Goal: Transaction & Acquisition: Purchase product/service

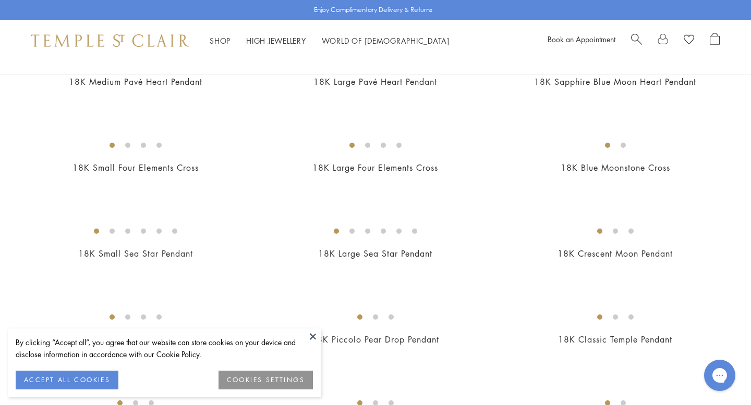
scroll to position [1005, 0]
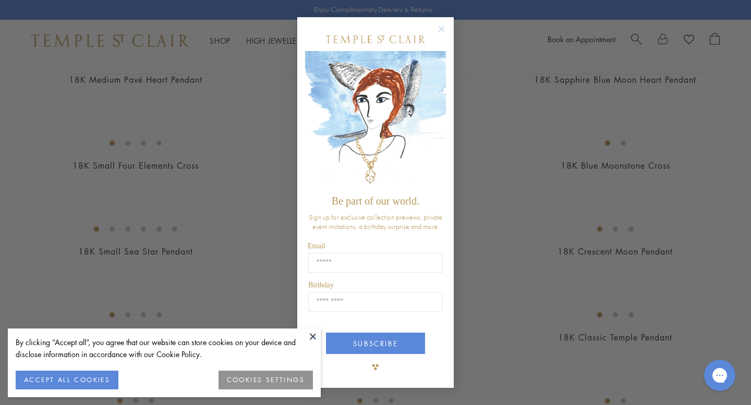
click at [439, 32] on circle "Close dialog" at bounding box center [441, 29] width 13 height 13
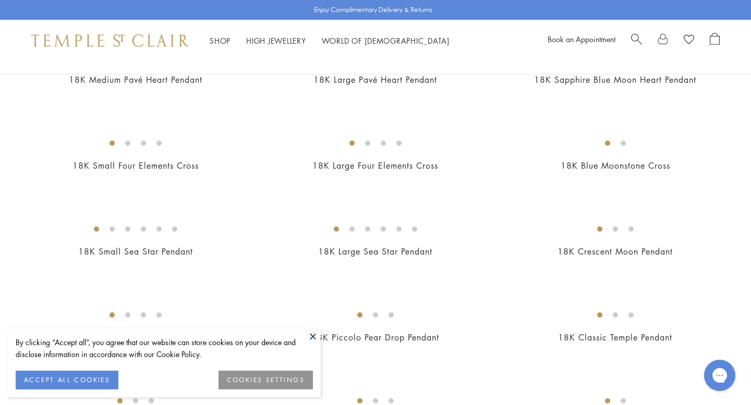
click at [312, 336] on button at bounding box center [313, 337] width 16 height 16
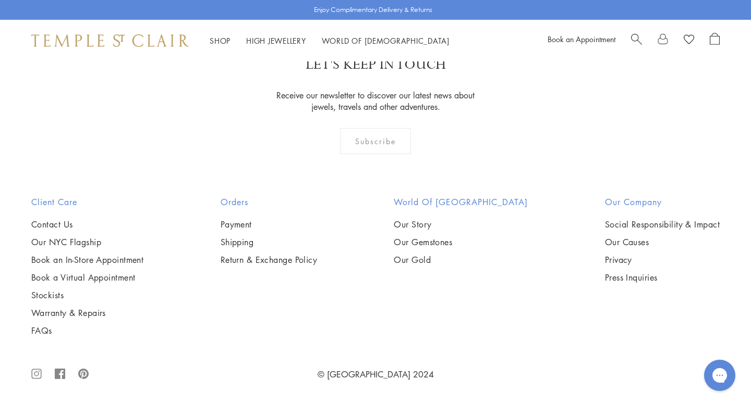
scroll to position [6390, 0]
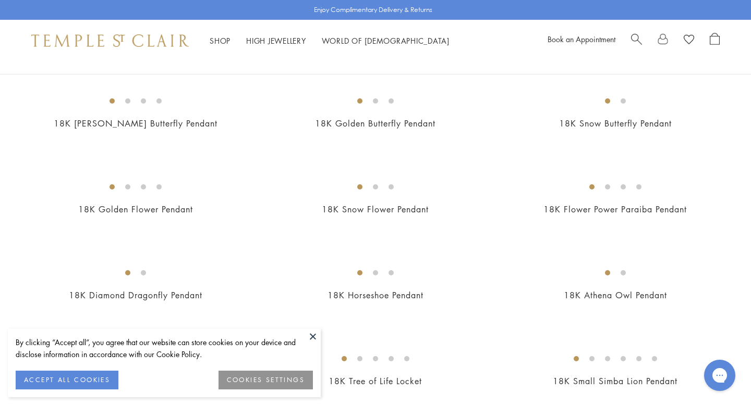
scroll to position [620, 0]
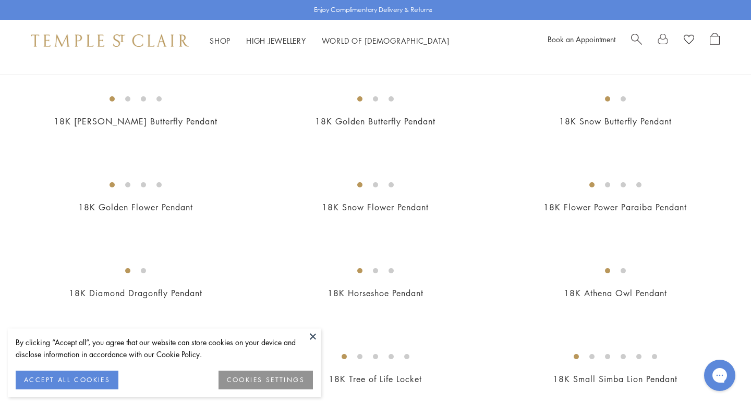
click at [312, 334] on button at bounding box center [313, 337] width 16 height 16
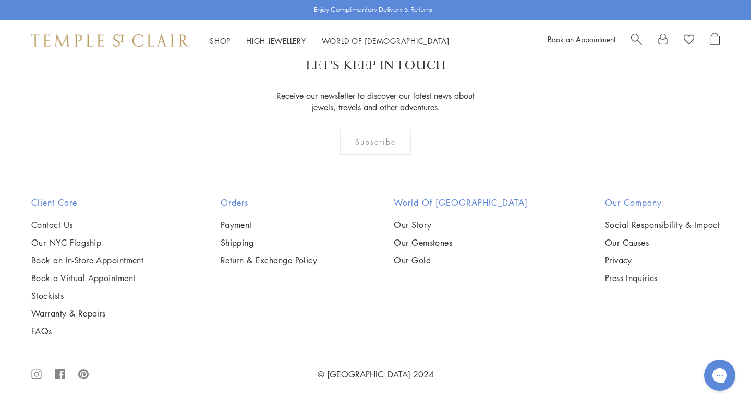
scroll to position [3296, 0]
click at [0, 0] on img at bounding box center [0, 0] width 0 height 0
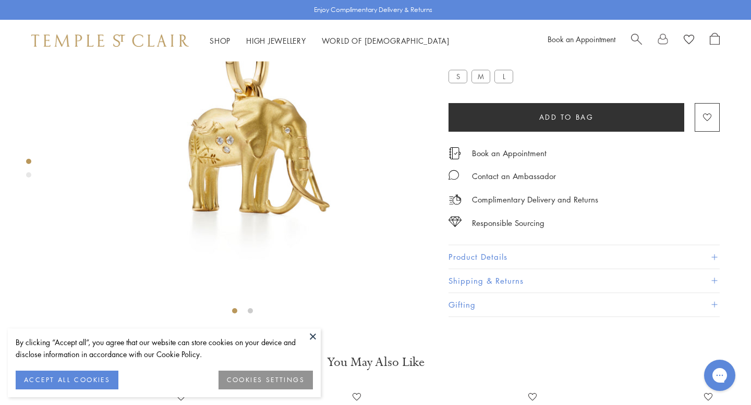
scroll to position [123, 0]
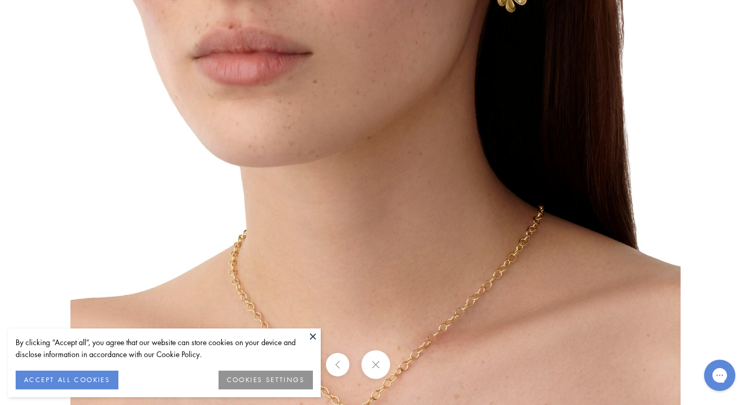
click at [311, 335] on button at bounding box center [313, 337] width 16 height 16
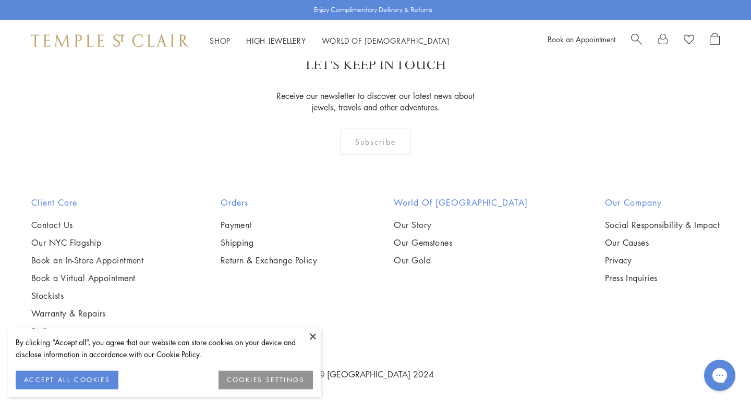
scroll to position [3176, 0]
click at [0, 0] on img at bounding box center [0, 0] width 0 height 0
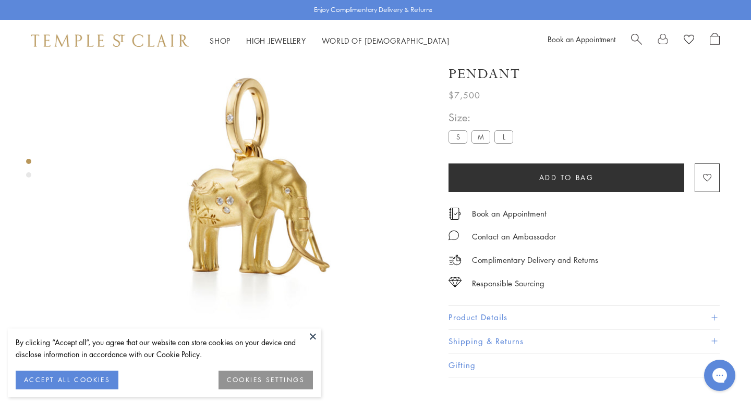
click at [497, 330] on button "Product Details" at bounding box center [583, 317] width 271 height 23
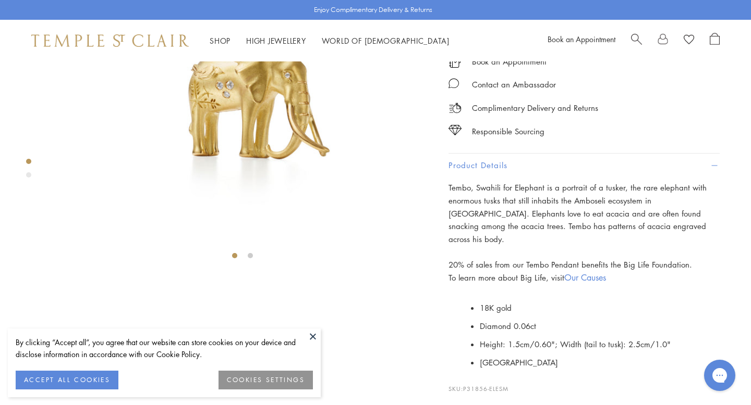
scroll to position [182, 0]
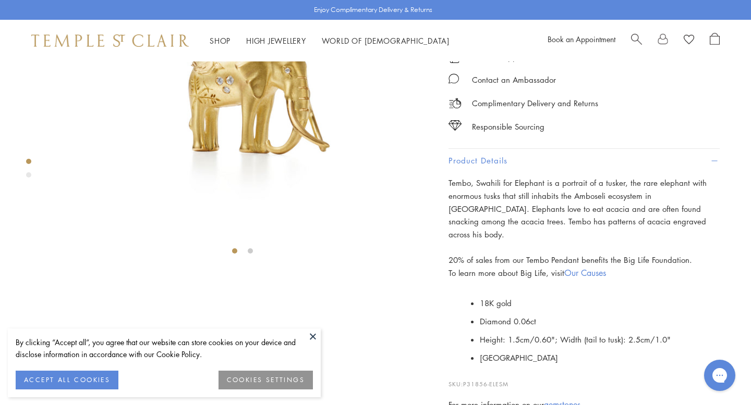
click at [312, 338] on button at bounding box center [313, 337] width 16 height 16
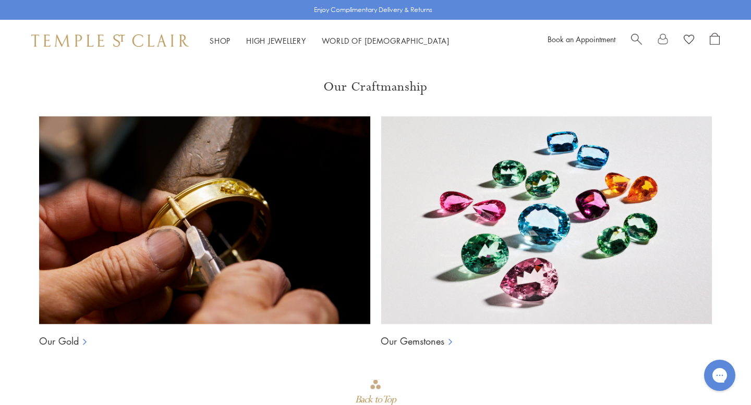
scroll to position [870, 0]
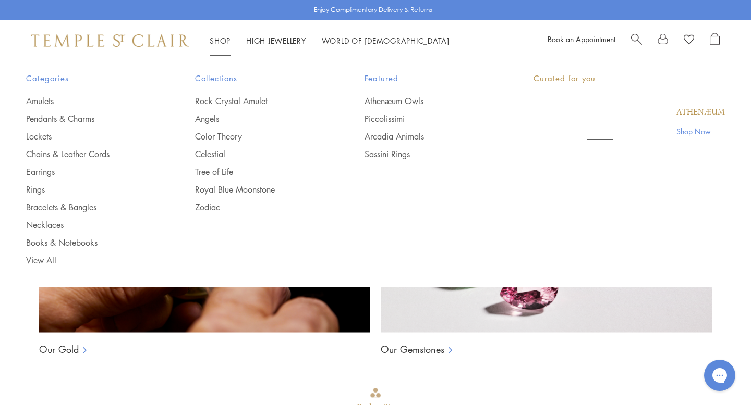
click at [225, 40] on link "Shop Shop" at bounding box center [220, 40] width 21 height 10
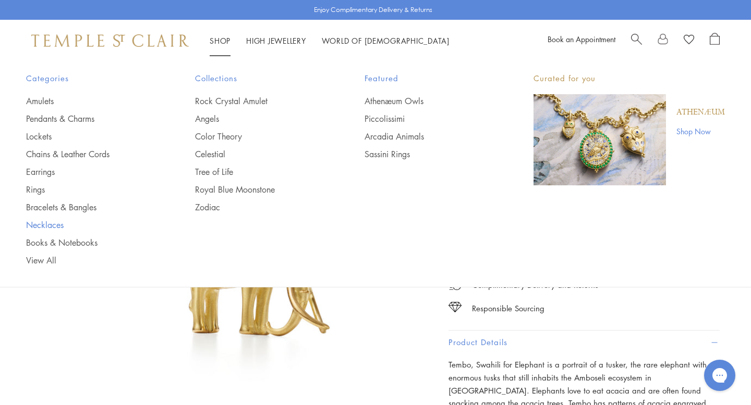
click at [44, 223] on link "Necklaces" at bounding box center [89, 224] width 127 height 11
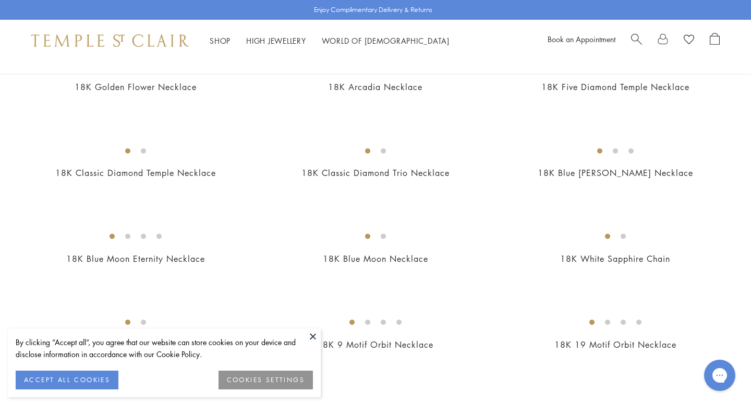
scroll to position [397, 0]
click at [313, 334] on button at bounding box center [313, 337] width 16 height 16
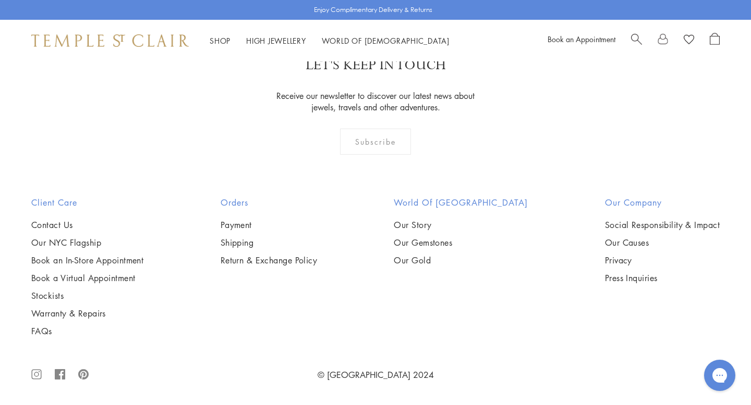
scroll to position [3658, 0]
